Goal: Task Accomplishment & Management: Use online tool/utility

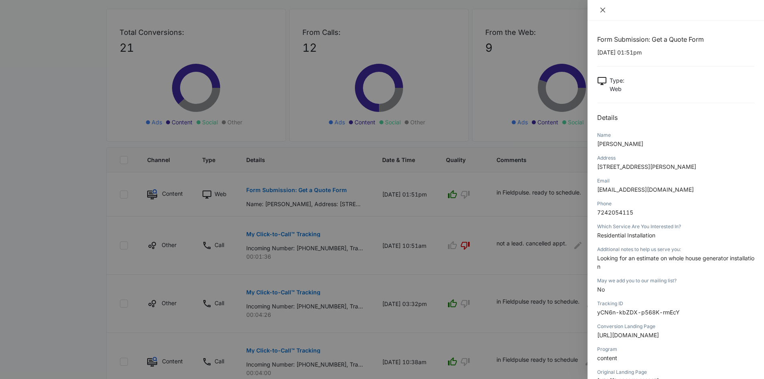
click at [604, 8] on icon "close" at bounding box center [602, 10] width 6 height 6
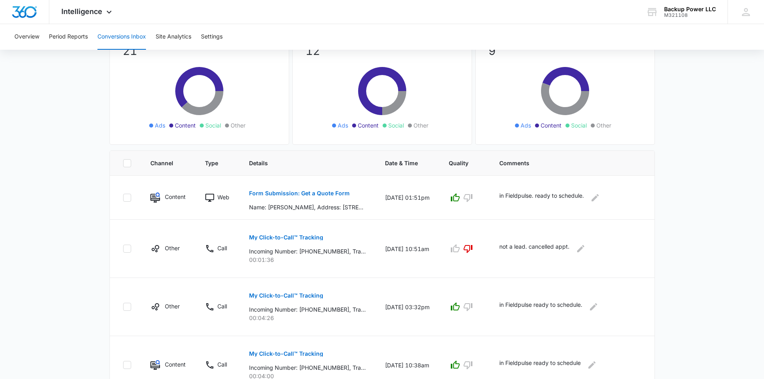
scroll to position [80, 0]
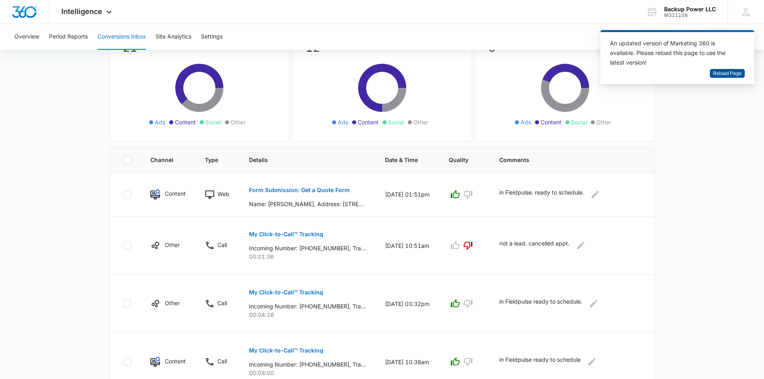
click at [725, 76] on span "Reload Page" at bounding box center [727, 74] width 28 height 8
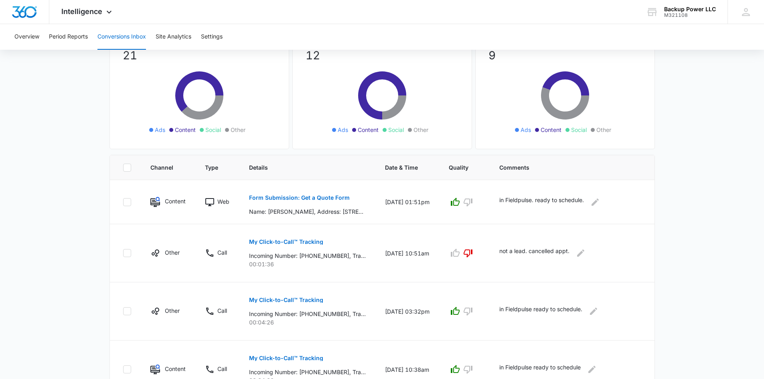
scroll to position [80, 0]
